Goal: Information Seeking & Learning: Learn about a topic

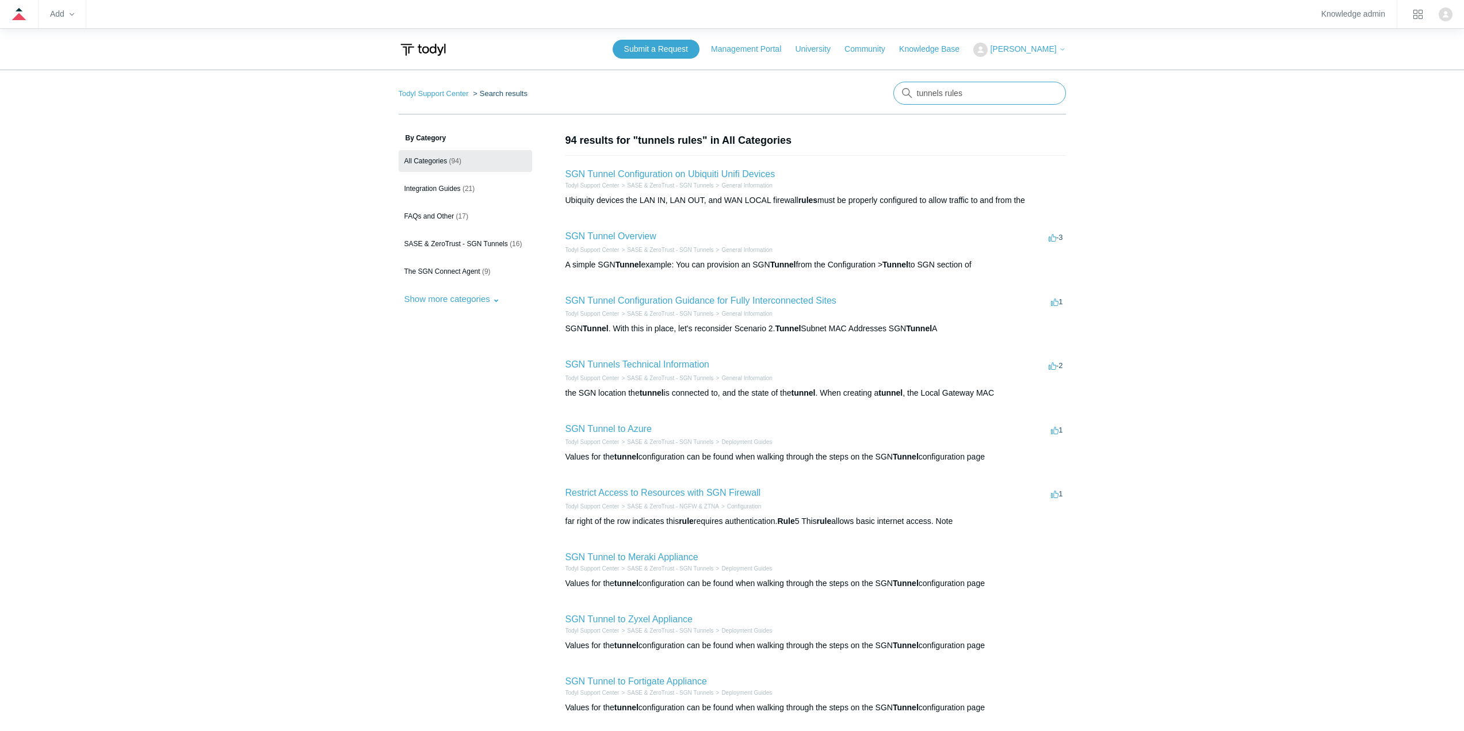
click at [874, 95] on input "tunnels rules" at bounding box center [979, 93] width 173 height 23
type input "watcguard"
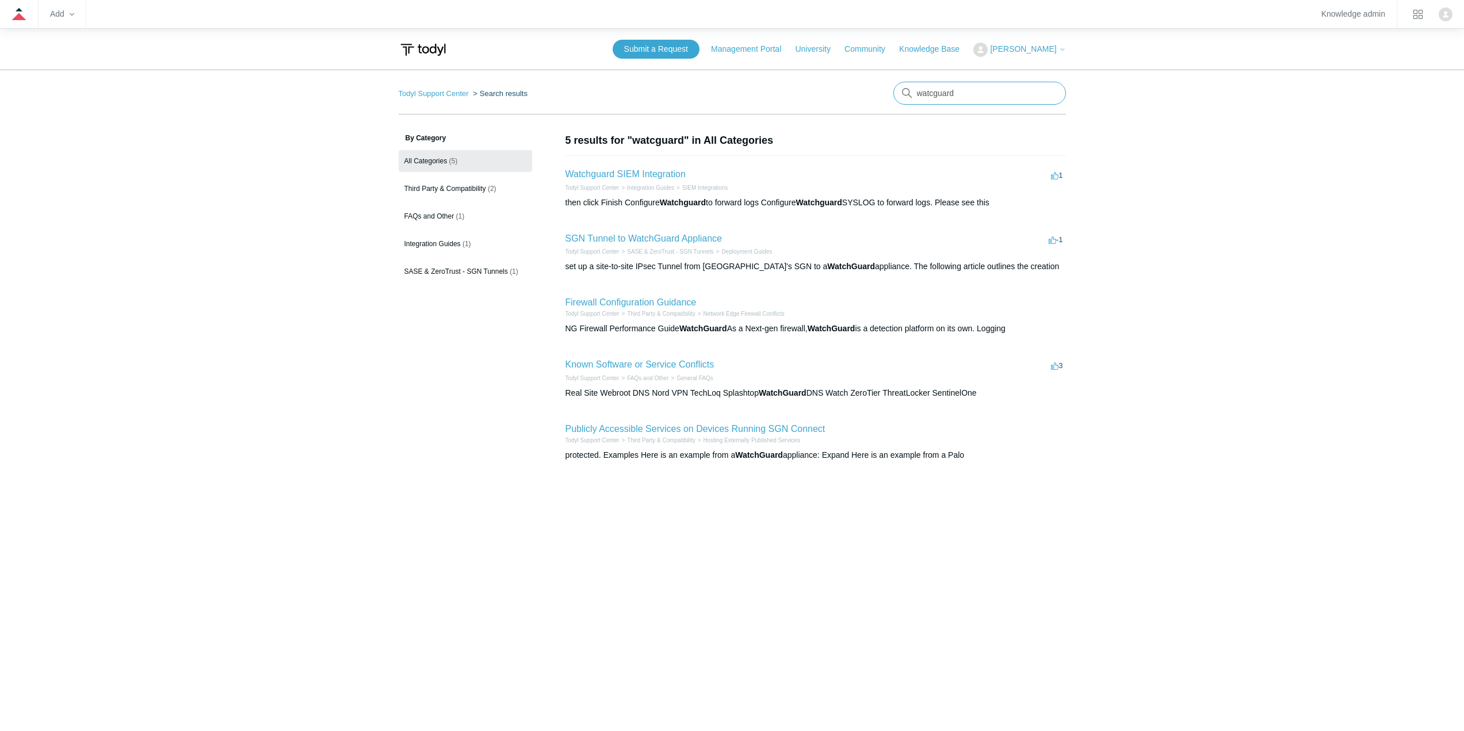
click at [933, 94] on input "watcguard" at bounding box center [979, 93] width 173 height 23
type input "watchguard"
click at [629, 238] on link "SGN Tunnel to WatchGuard Appliance" at bounding box center [643, 239] width 156 height 10
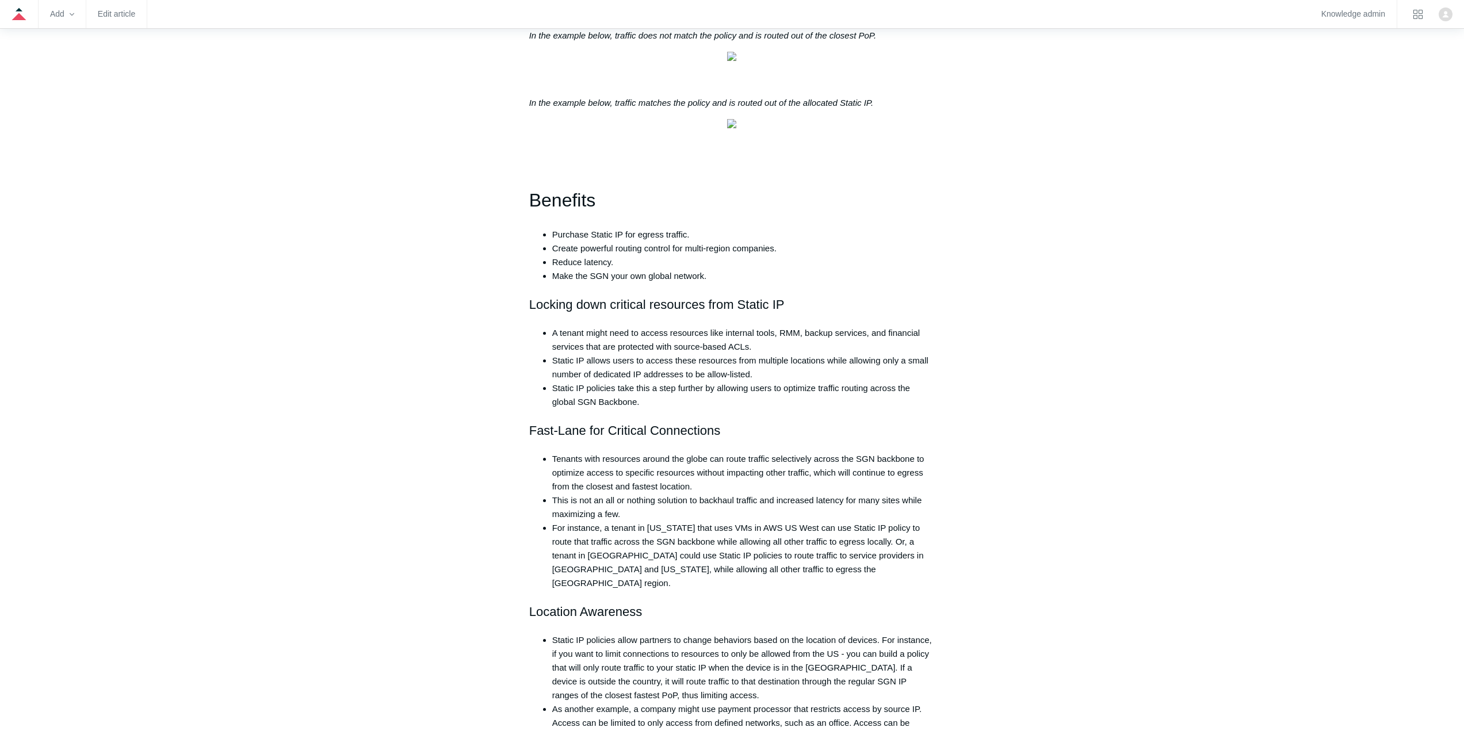
scroll to position [863, 0]
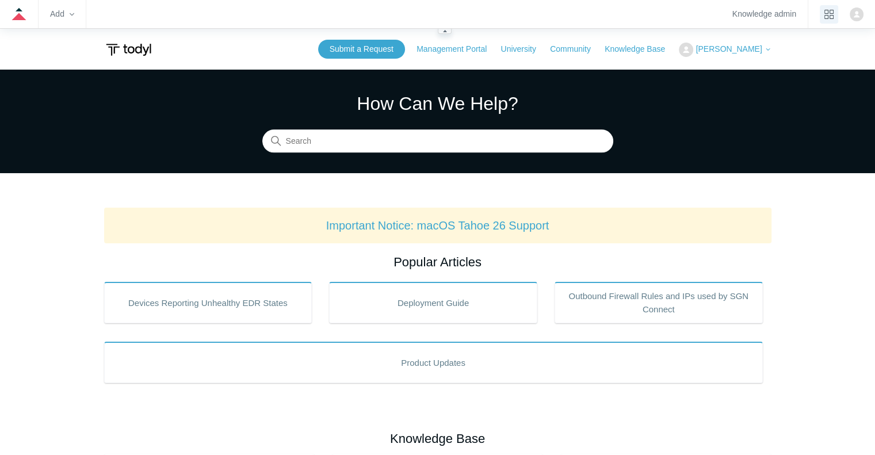
click at [828, 14] on icon "product tray" at bounding box center [828, 14] width 9 height 9
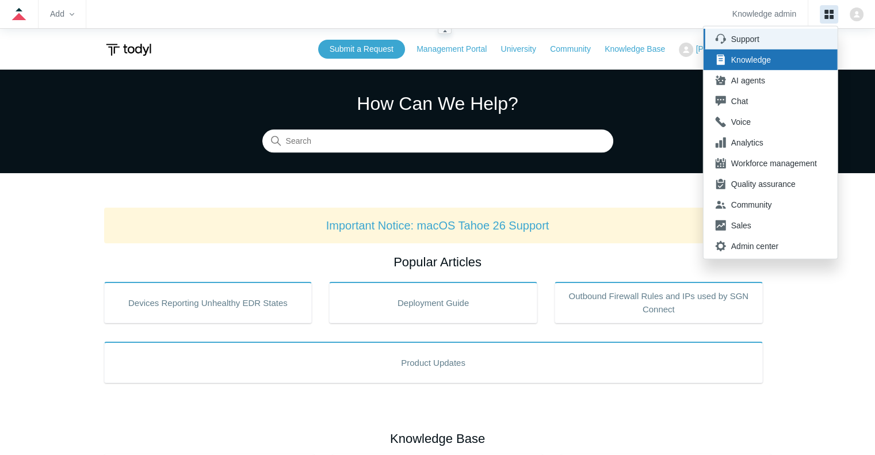
click at [755, 37] on div "Support" at bounding box center [774, 39] width 86 height 12
